Goal: Use online tool/utility: Utilize a website feature to perform a specific function

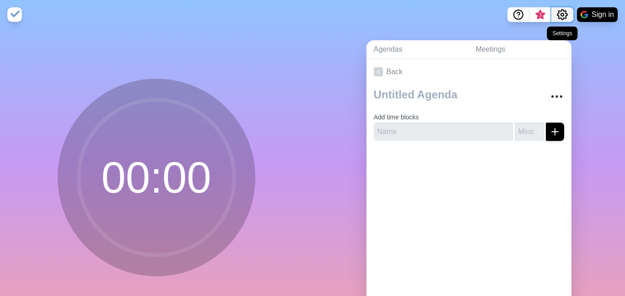
click at [565, 14] on icon "Settings" at bounding box center [562, 14] width 11 height 11
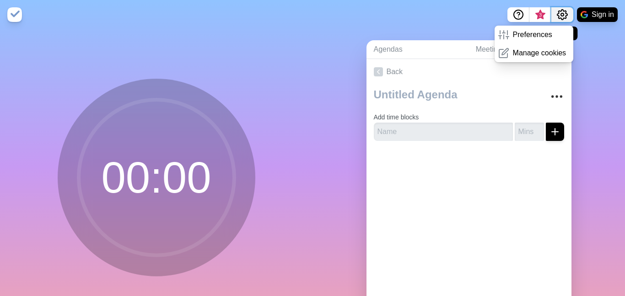
click at [564, 12] on icon "Settings" at bounding box center [562, 14] width 11 height 11
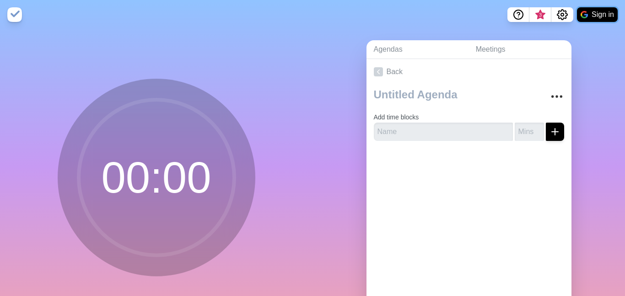
click at [588, 12] on button "Sign in" at bounding box center [597, 14] width 41 height 15
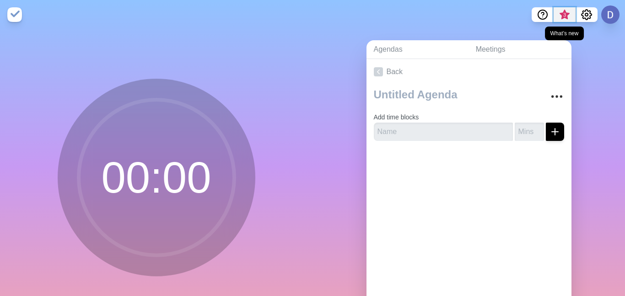
click at [564, 13] on span "3" at bounding box center [564, 14] width 7 height 7
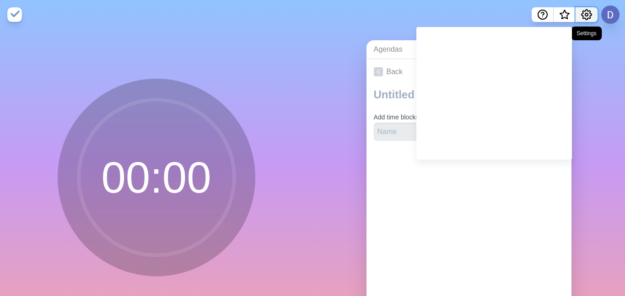
click at [590, 16] on icon "Settings" at bounding box center [587, 15] width 10 height 10
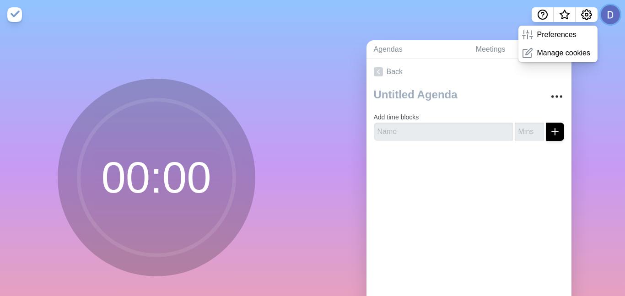
click at [605, 16] on button at bounding box center [610, 14] width 19 height 19
click at [588, 16] on icon "Settings" at bounding box center [586, 14] width 11 height 11
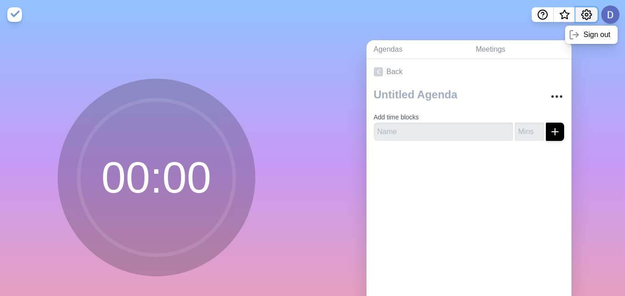
click at [588, 16] on icon "Settings" at bounding box center [586, 14] width 11 height 11
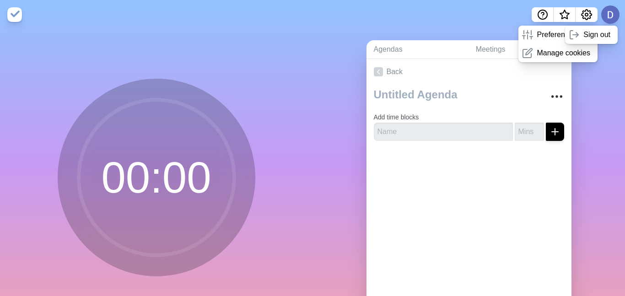
click at [17, 14] on img at bounding box center [14, 14] width 15 height 15
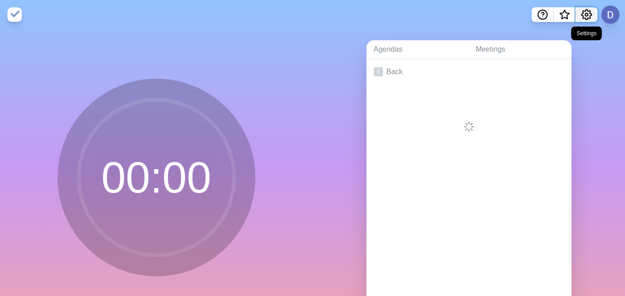
drag, startPoint x: 586, startPoint y: 12, endPoint x: 582, endPoint y: 17, distance: 6.2
click at [583, 16] on icon "Settings" at bounding box center [586, 14] width 11 height 11
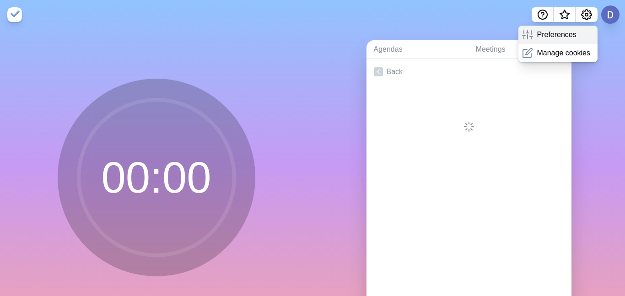
click at [571, 36] on p "Preferences" at bounding box center [556, 34] width 39 height 11
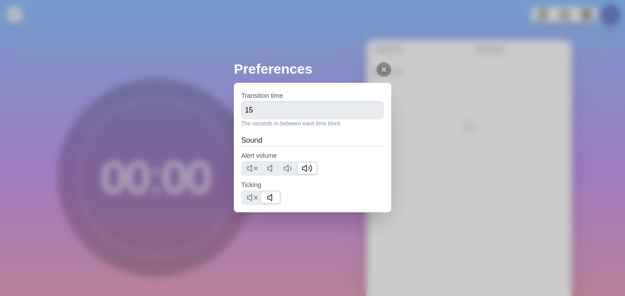
click at [388, 71] on icon at bounding box center [383, 69] width 7 height 7
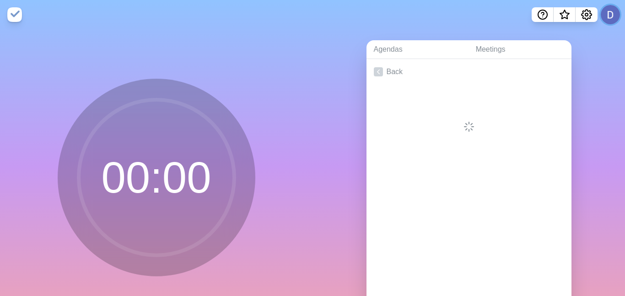
click at [610, 11] on button at bounding box center [610, 14] width 19 height 19
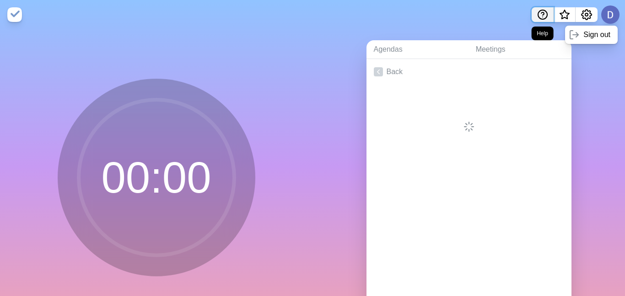
click at [546, 16] on icon "Help" at bounding box center [542, 14] width 11 height 11
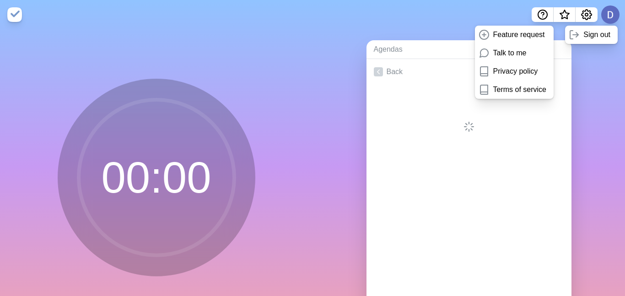
click at [587, 96] on div "Agendas Meetings Back" at bounding box center [469, 181] width 313 height 304
click at [403, 15] on nav "Feature request Talk to me Privacy policy Terms of service Sign out" at bounding box center [312, 14] width 625 height 29
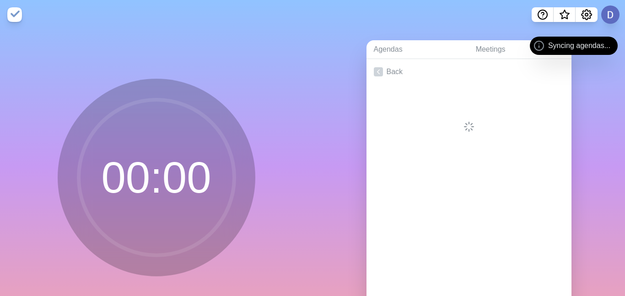
click at [537, 46] on icon at bounding box center [539, 45] width 11 height 11
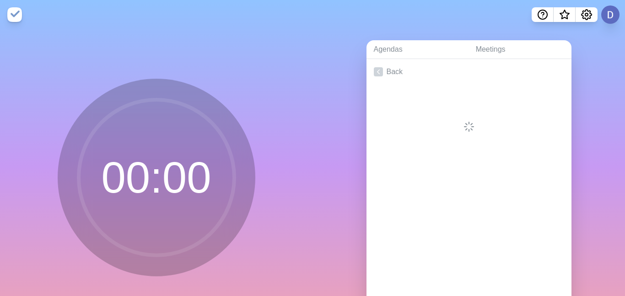
click at [545, 48] on div "Syncing agendas..." at bounding box center [589, 46] width 88 height 18
click at [614, 15] on button at bounding box center [610, 14] width 19 height 19
click at [486, 51] on link "Meetings" at bounding box center [520, 49] width 103 height 19
click at [16, 15] on img at bounding box center [14, 14] width 15 height 15
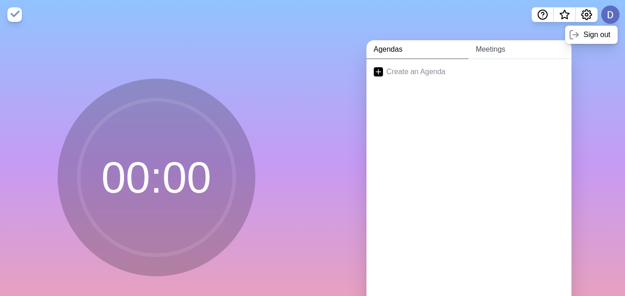
click at [492, 49] on link "Meetings" at bounding box center [520, 49] width 103 height 19
click at [426, 49] on link "Agendas" at bounding box center [418, 49] width 102 height 19
click at [488, 51] on link "Meetings" at bounding box center [520, 49] width 103 height 19
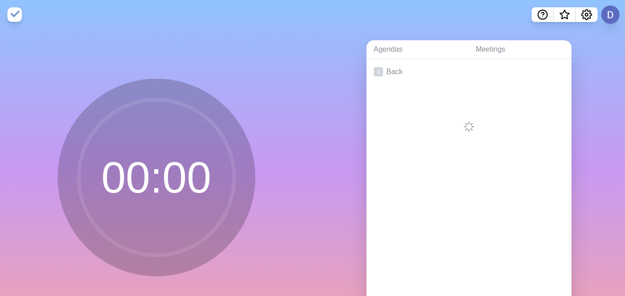
click at [9, 11] on img at bounding box center [14, 14] width 15 height 15
click at [17, 14] on img at bounding box center [14, 14] width 15 height 15
click at [12, 12] on img at bounding box center [14, 14] width 15 height 15
click at [613, 9] on button at bounding box center [610, 14] width 19 height 19
click at [593, 34] on p "Sign out" at bounding box center [597, 34] width 27 height 11
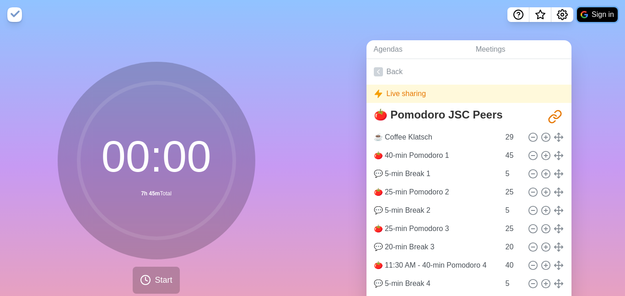
click at [598, 13] on button "Sign in" at bounding box center [597, 14] width 41 height 15
click at [602, 17] on button "Sign in" at bounding box center [597, 14] width 41 height 15
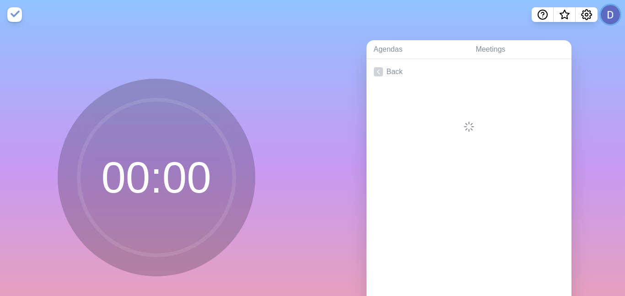
click at [610, 13] on button at bounding box center [610, 14] width 19 height 19
click at [599, 35] on p "Sign out" at bounding box center [597, 34] width 27 height 11
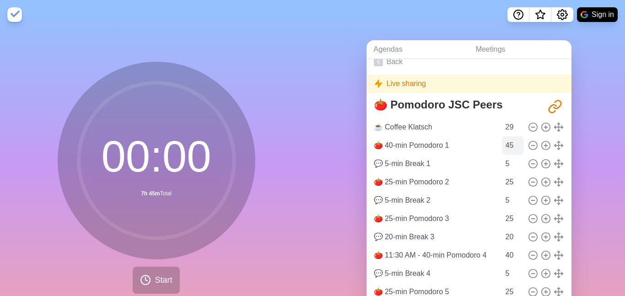
scroll to position [14, 0]
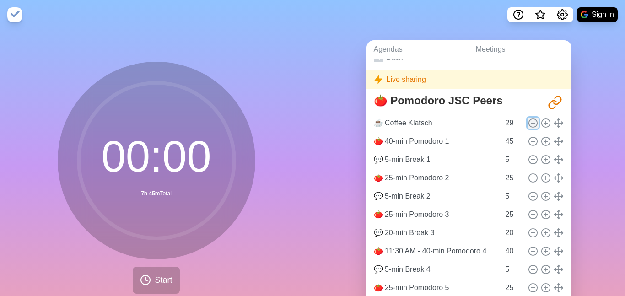
click at [536, 123] on icon at bounding box center [533, 123] width 10 height 10
click at [548, 122] on icon at bounding box center [546, 123] width 10 height 10
click at [547, 140] on icon at bounding box center [546, 141] width 10 height 10
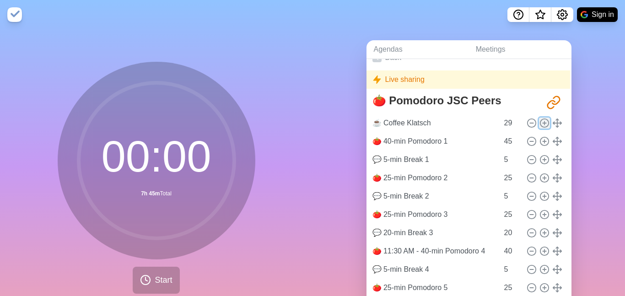
click at [542, 121] on icon at bounding box center [545, 123] width 10 height 10
click at [543, 123] on icon at bounding box center [545, 123] width 10 height 10
click at [547, 141] on icon at bounding box center [545, 141] width 10 height 10
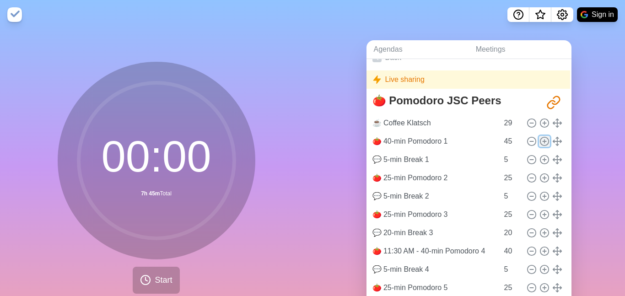
click at [547, 141] on icon at bounding box center [545, 141] width 10 height 10
click at [543, 177] on icon at bounding box center [545, 178] width 10 height 10
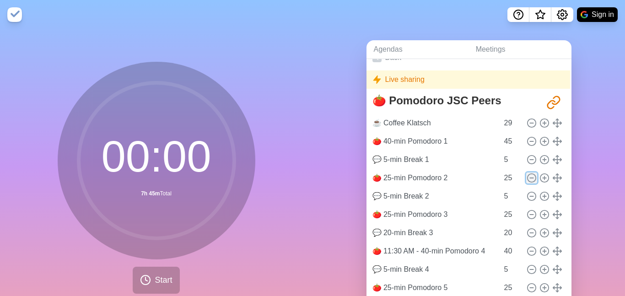
click at [532, 180] on icon at bounding box center [532, 178] width 10 height 10
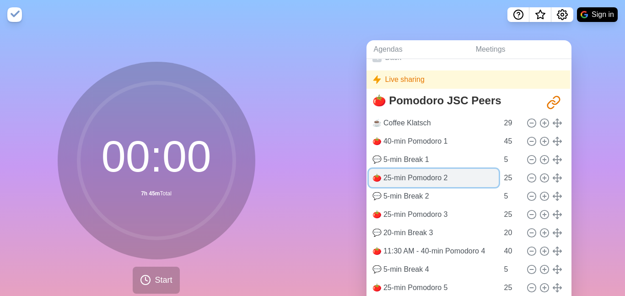
click at [428, 174] on input "🍅 25-min Pomodoro 2" at bounding box center [434, 178] width 130 height 18
click at [458, 180] on input "🍅 25-min Pomodoro 2" at bounding box center [434, 178] width 130 height 18
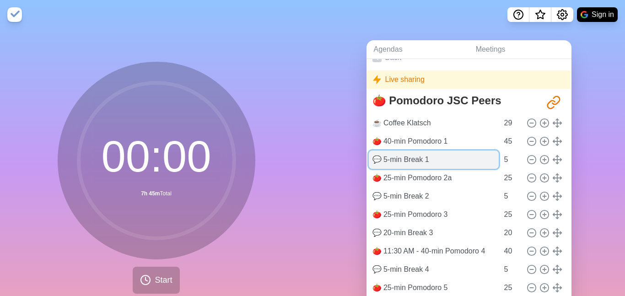
click at [438, 161] on input "💬 5-min Break 1" at bounding box center [434, 160] width 130 height 18
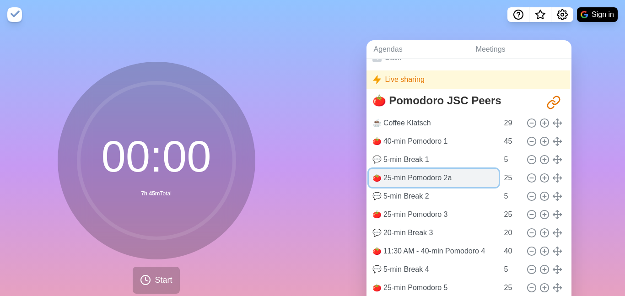
click at [459, 177] on input "🍅 25-min Pomodoro 2a" at bounding box center [434, 178] width 130 height 18
type input "🍅 25-min Pomodoro 2"
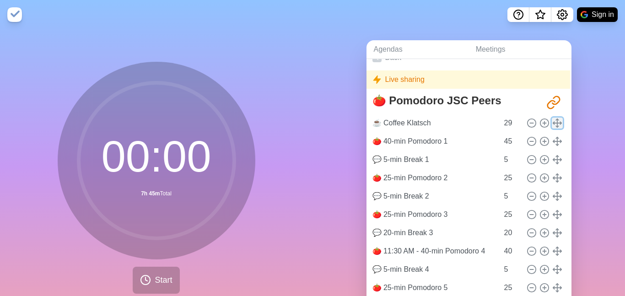
click at [559, 122] on icon at bounding box center [558, 123] width 10 height 10
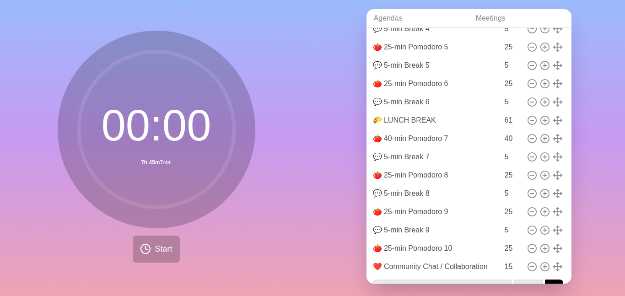
scroll to position [0, 0]
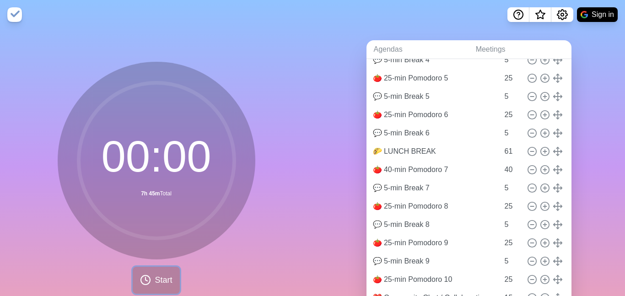
click at [155, 273] on button "Start" at bounding box center [156, 280] width 47 height 27
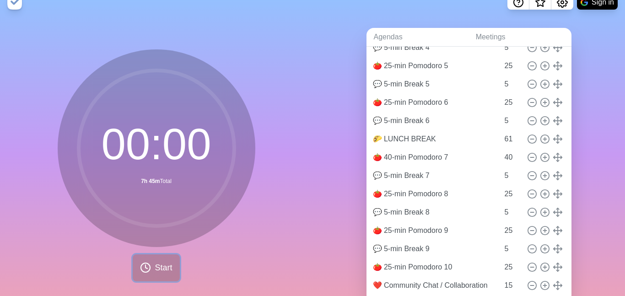
scroll to position [24, 0]
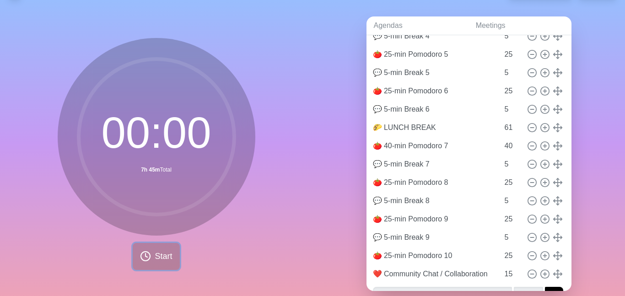
click at [161, 257] on span "Start" at bounding box center [163, 256] width 17 height 12
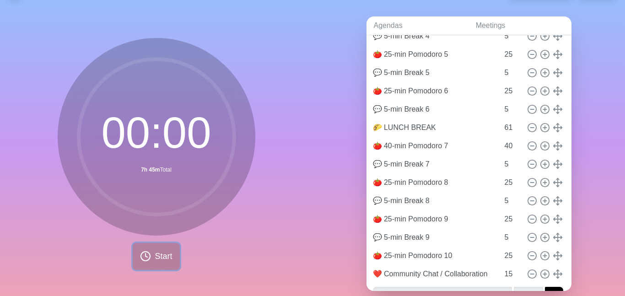
click at [162, 255] on span "Start" at bounding box center [163, 256] width 17 height 12
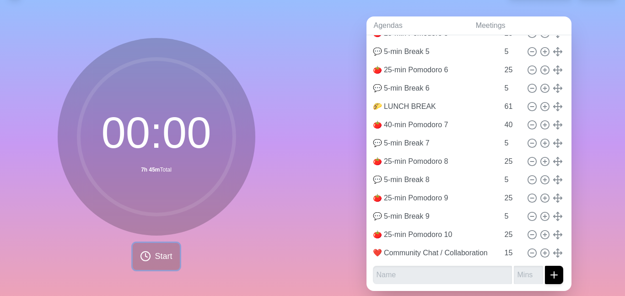
scroll to position [0, 1]
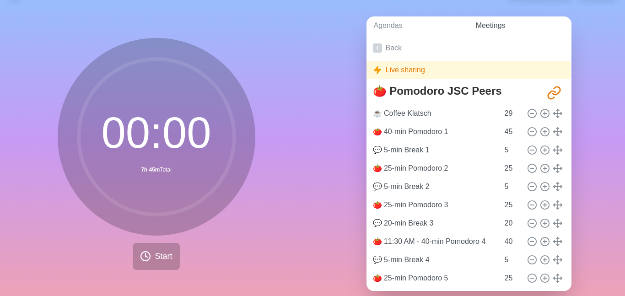
click at [494, 25] on link "Meetings" at bounding box center [520, 25] width 103 height 19
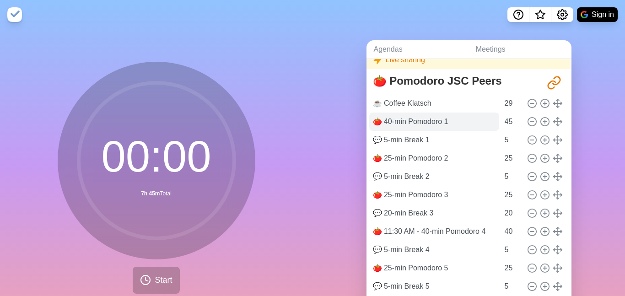
scroll to position [0, 1]
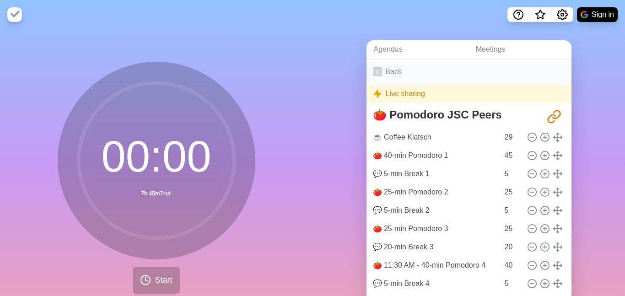
click at [389, 71] on link "Back" at bounding box center [468, 72] width 205 height 26
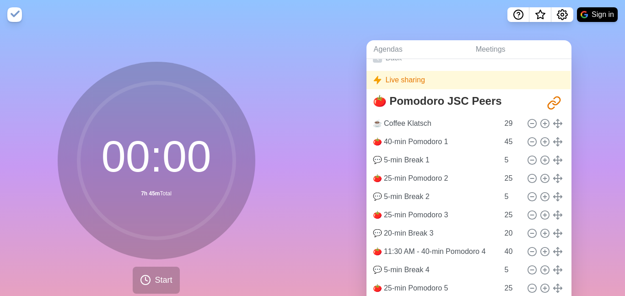
scroll to position [14, 1]
click at [148, 277] on icon at bounding box center [145, 280] width 11 height 11
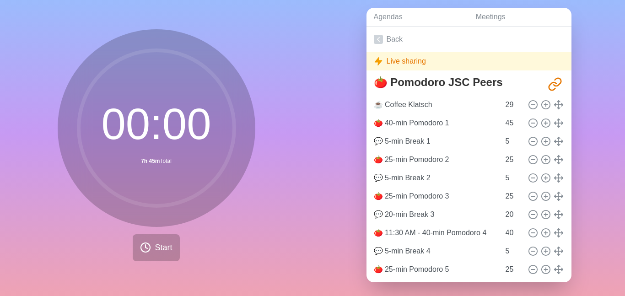
scroll to position [37, 0]
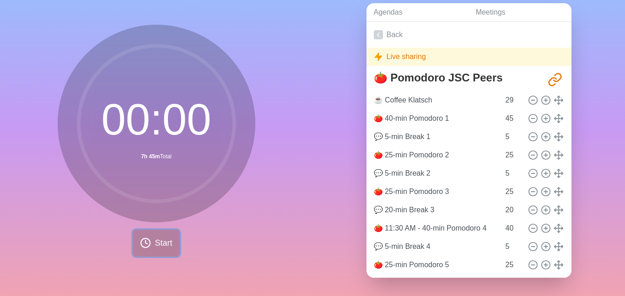
click at [155, 244] on span "Start" at bounding box center [163, 243] width 17 height 12
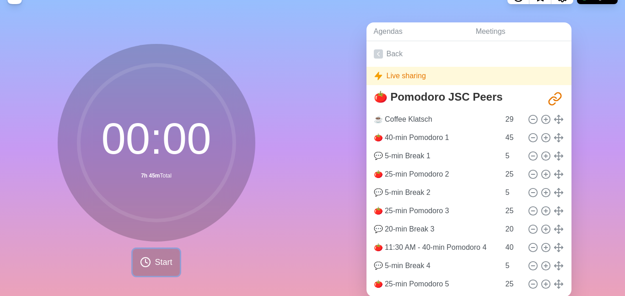
scroll to position [0, 0]
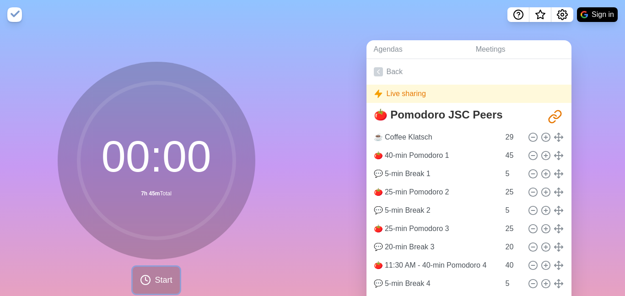
click at [163, 275] on span "Start" at bounding box center [163, 280] width 17 height 12
click at [601, 16] on button "Sign in" at bounding box center [597, 14] width 41 height 15
